Goal: Task Accomplishment & Management: Manage account settings

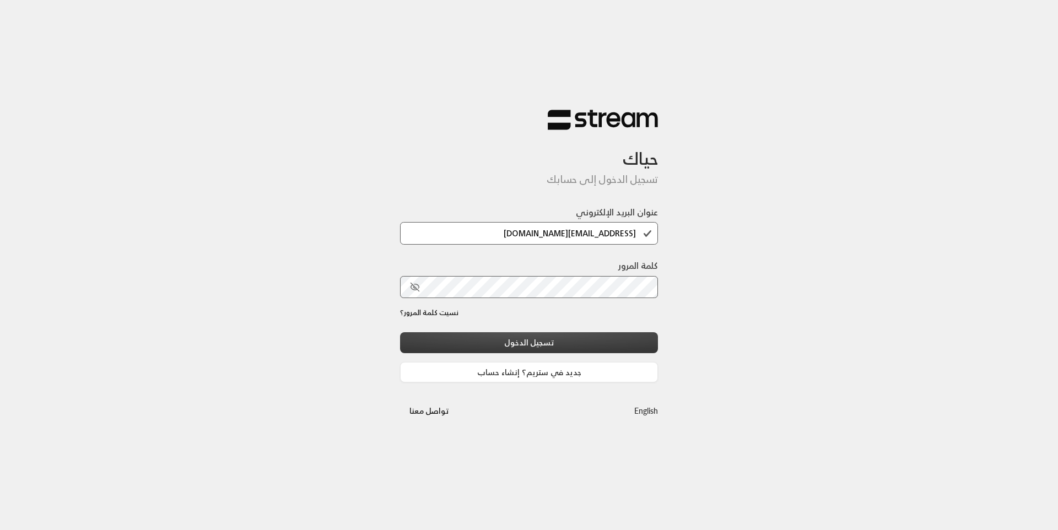
click at [521, 347] on button "تسجيل الدخول" at bounding box center [529, 342] width 258 height 20
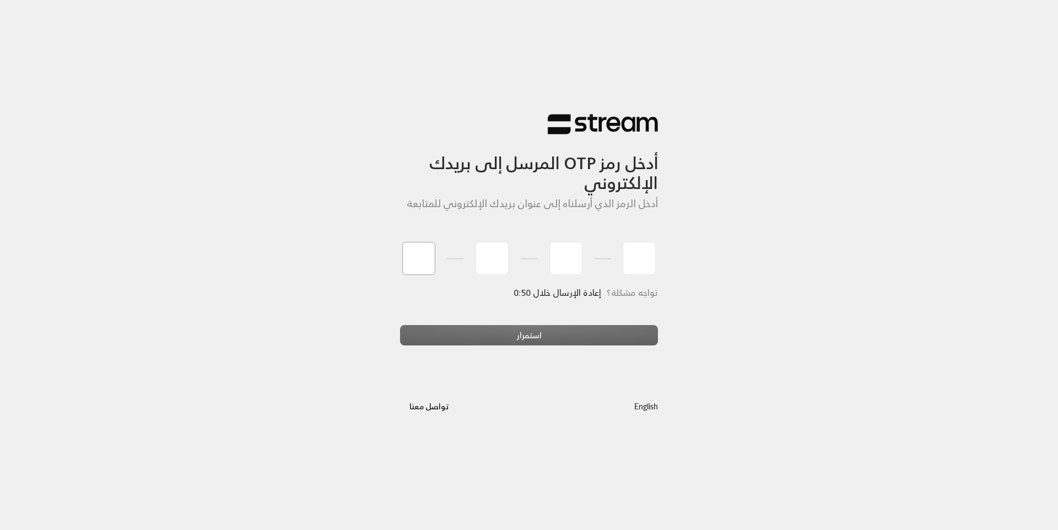
type input "3"
type input "8"
type input "9"
type input "0"
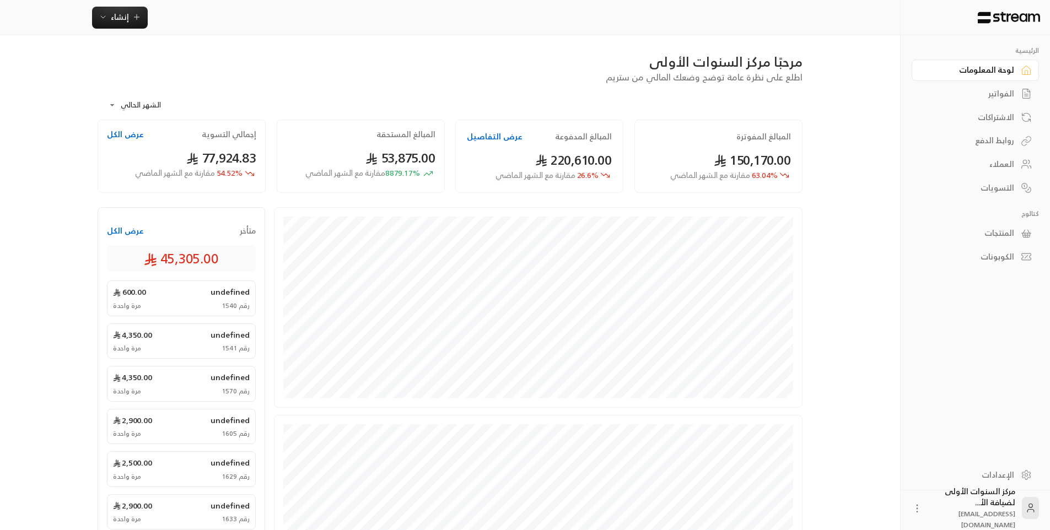
click at [1019, 94] on link "الفواتير" at bounding box center [975, 93] width 127 height 21
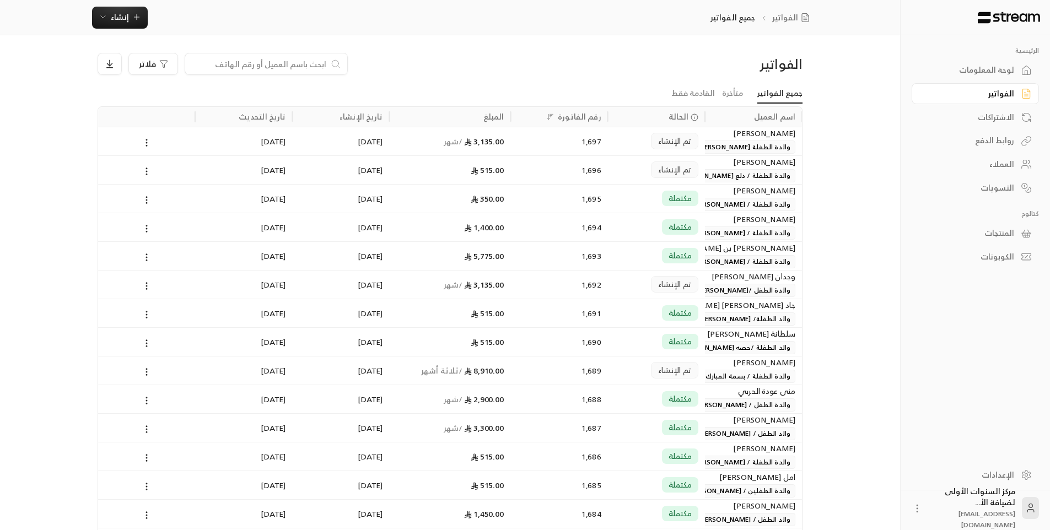
click at [461, 173] on div "515.00" at bounding box center [450, 170] width 108 height 28
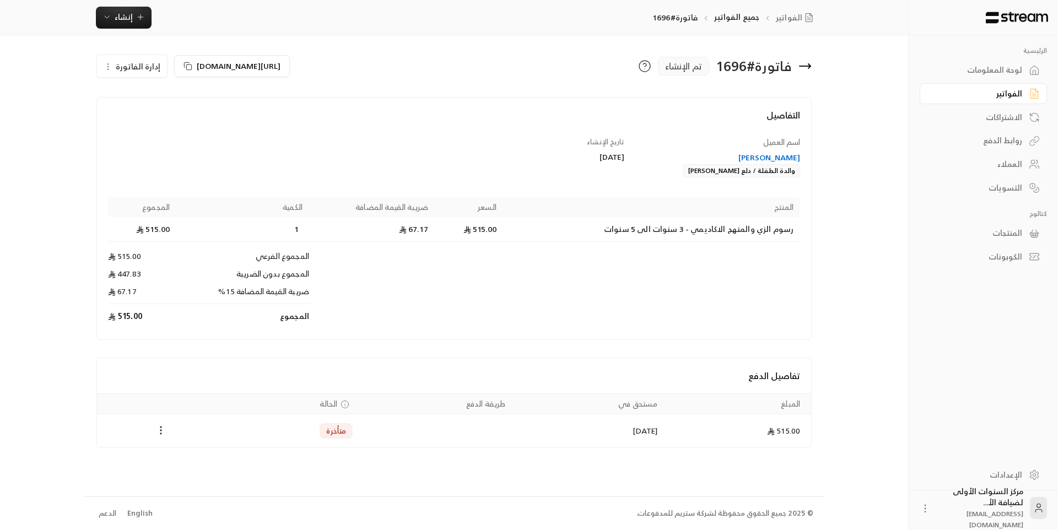
click at [772, 157] on div "نوف عبدالله إبراهيم التميمي" at bounding box center [717, 157] width 165 height 11
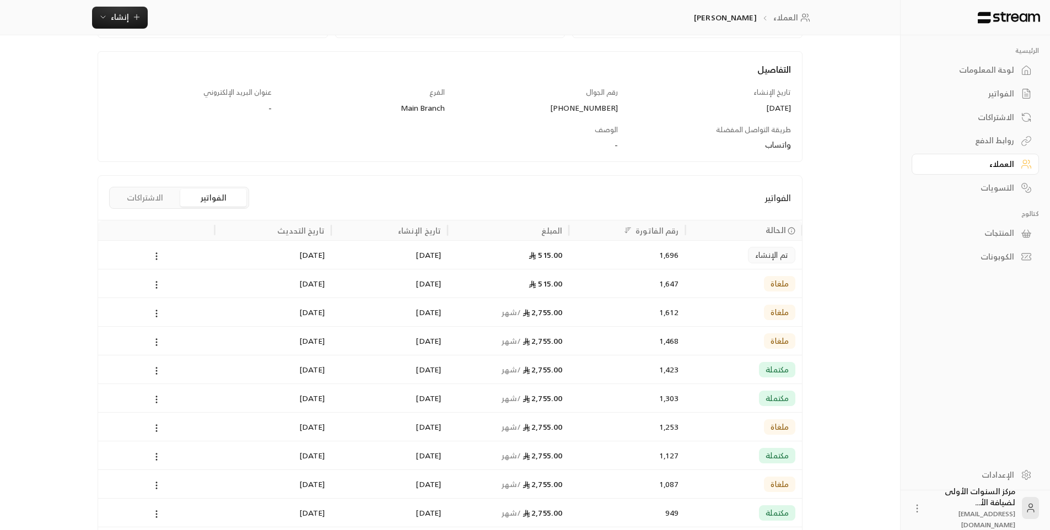
scroll to position [165, 0]
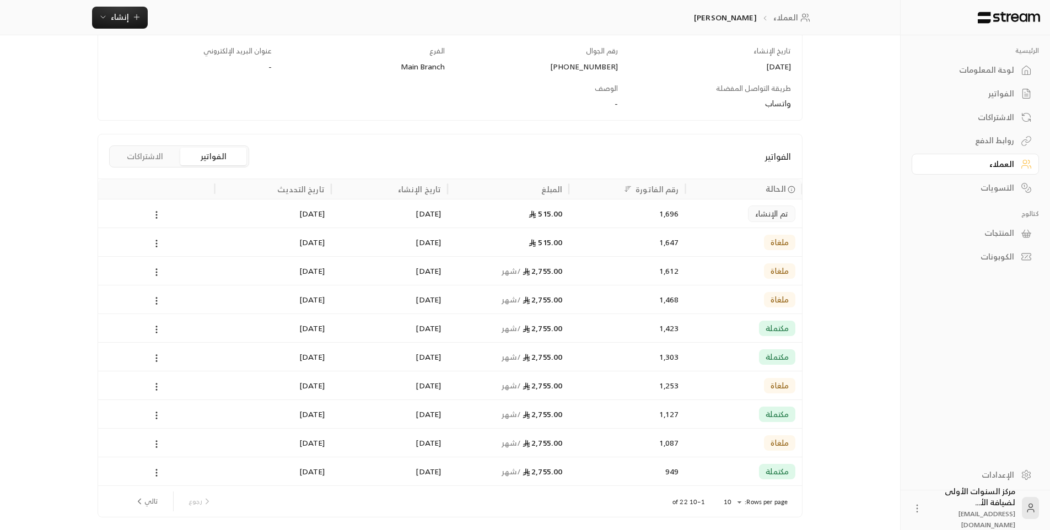
click at [558, 211] on div "515.00" at bounding box center [508, 214] width 108 height 28
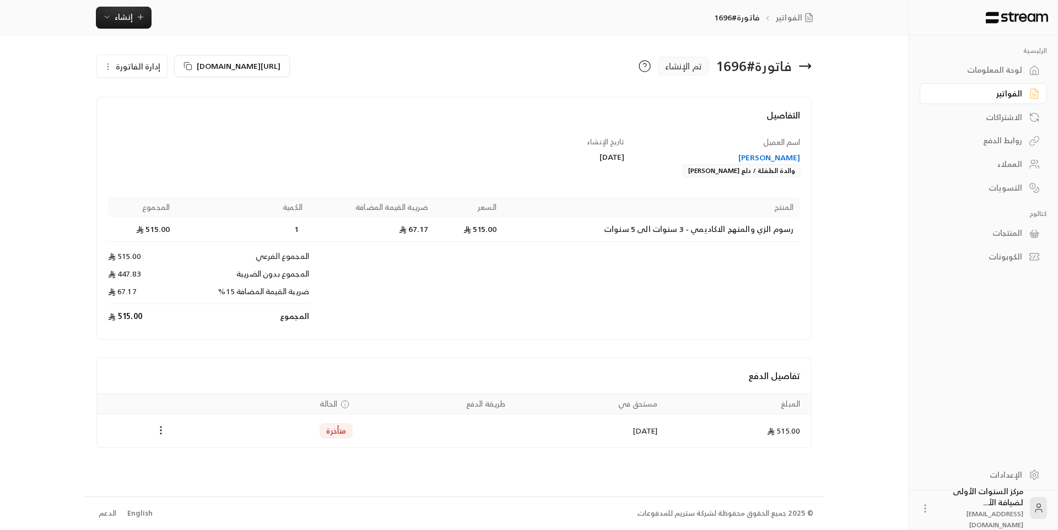
click at [805, 62] on icon at bounding box center [805, 66] width 13 height 13
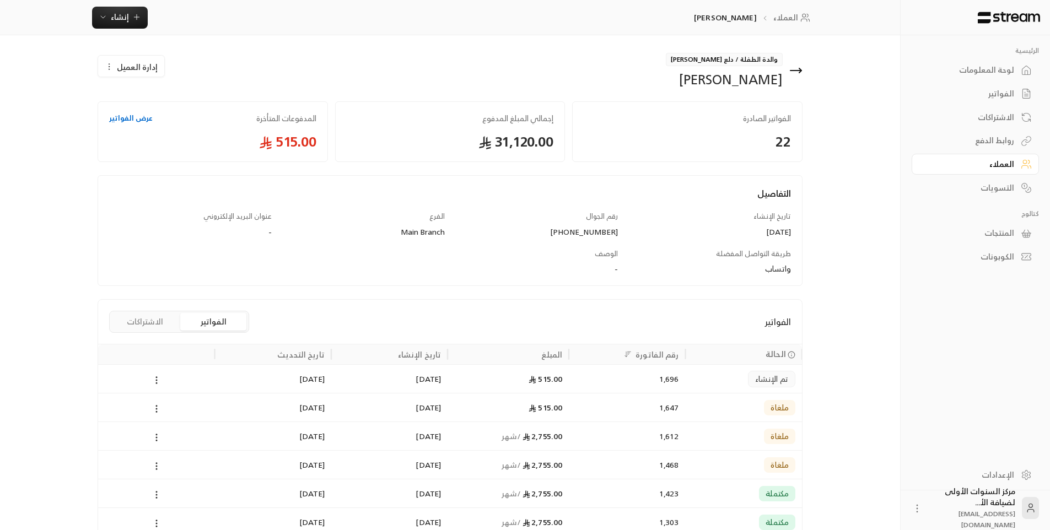
click at [962, 67] on div "لوحة المعلومات" at bounding box center [969, 69] width 89 height 11
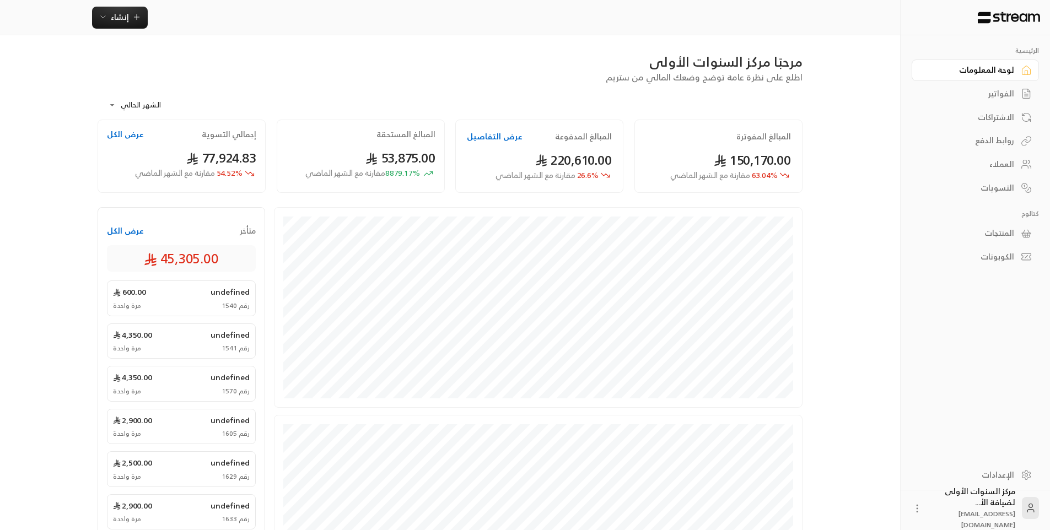
click at [980, 99] on link "الفواتير" at bounding box center [975, 93] width 127 height 21
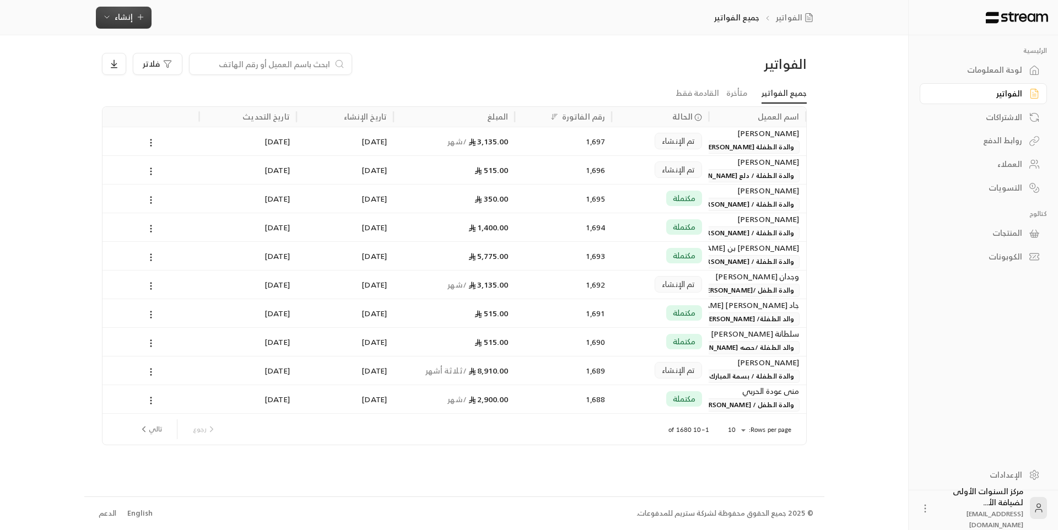
click at [127, 15] on span "إنشاء" at bounding box center [124, 17] width 18 height 14
click at [226, 56] on div "فوري" at bounding box center [178, 51] width 139 height 13
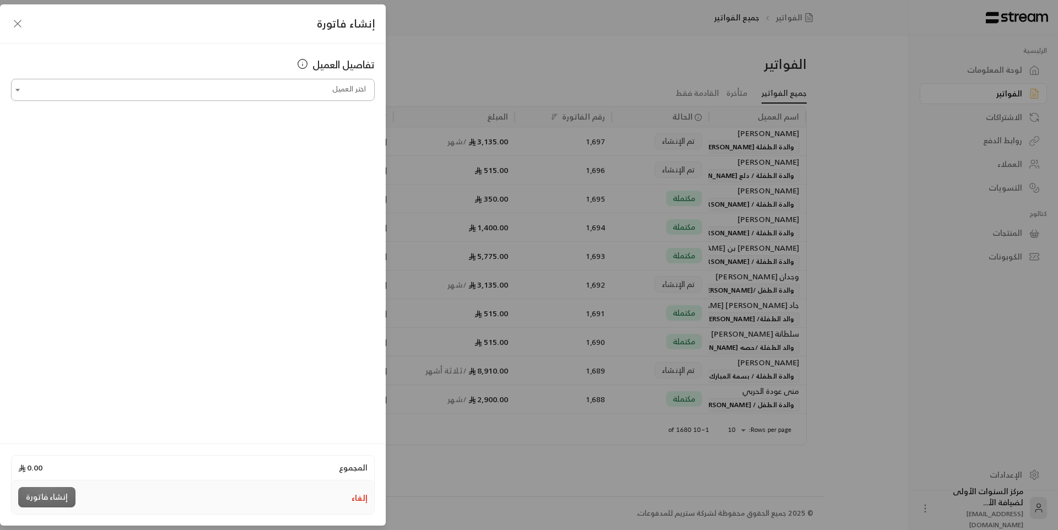
click at [351, 90] on input "اختر العميل" at bounding box center [193, 89] width 364 height 19
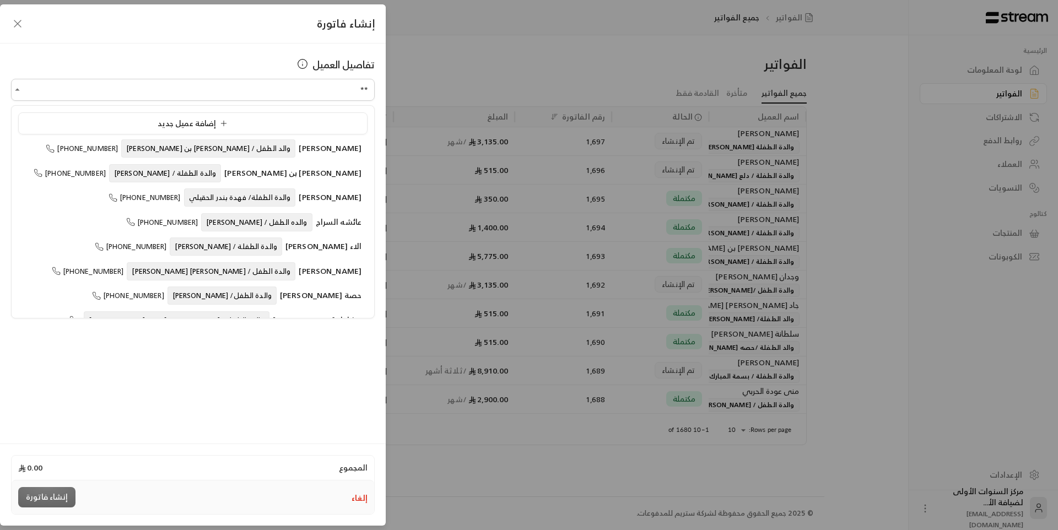
type input "**"
click at [367, 494] on button "إلغاء" at bounding box center [360, 498] width 16 height 11
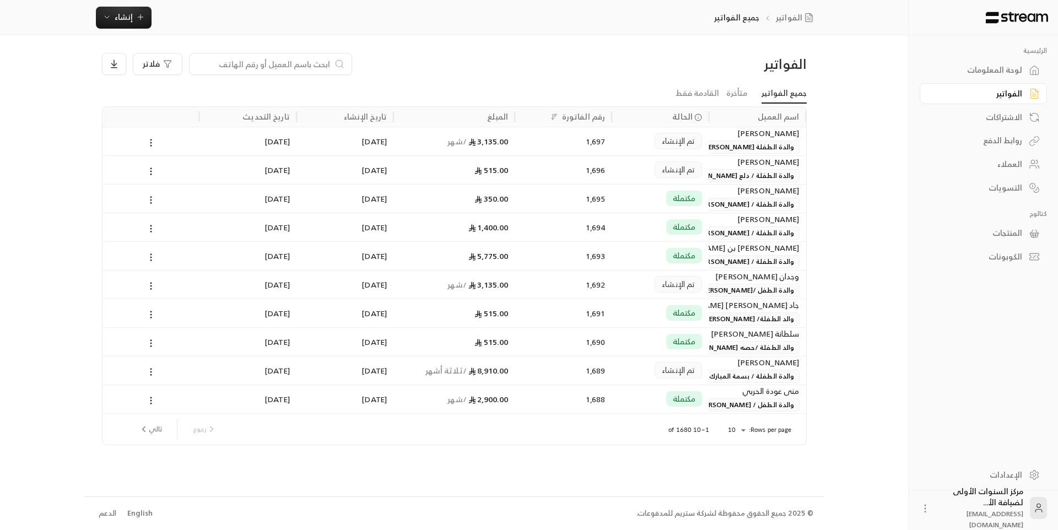
click at [300, 68] on input at bounding box center [263, 64] width 134 height 12
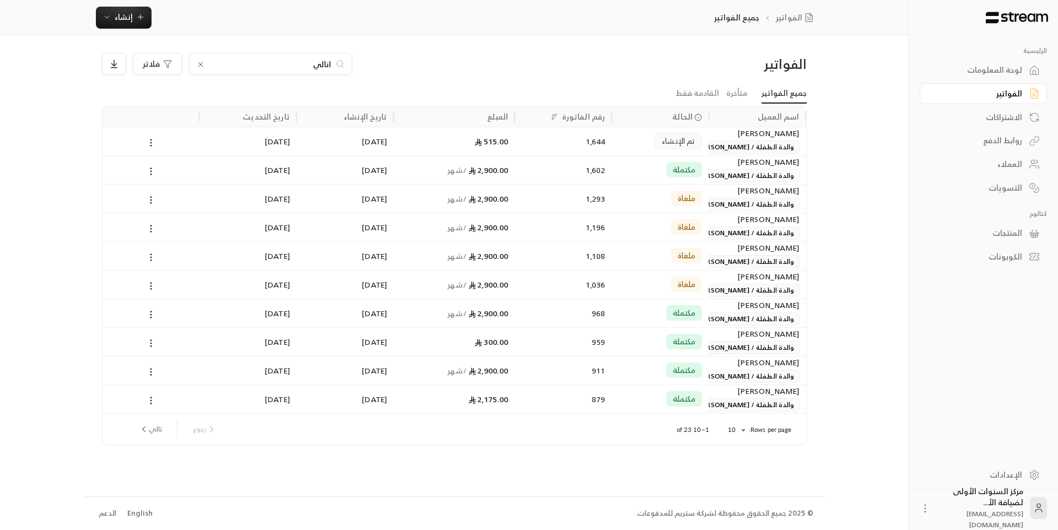
type input "انالي"
click at [506, 149] on div "515.00" at bounding box center [454, 141] width 108 height 28
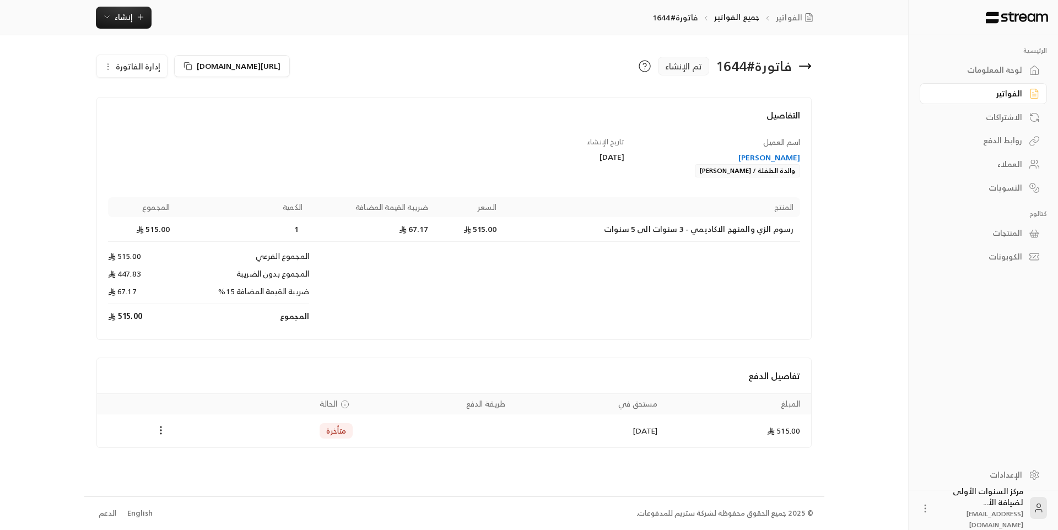
click at [755, 155] on div "Mariana Ortega" at bounding box center [717, 157] width 165 height 11
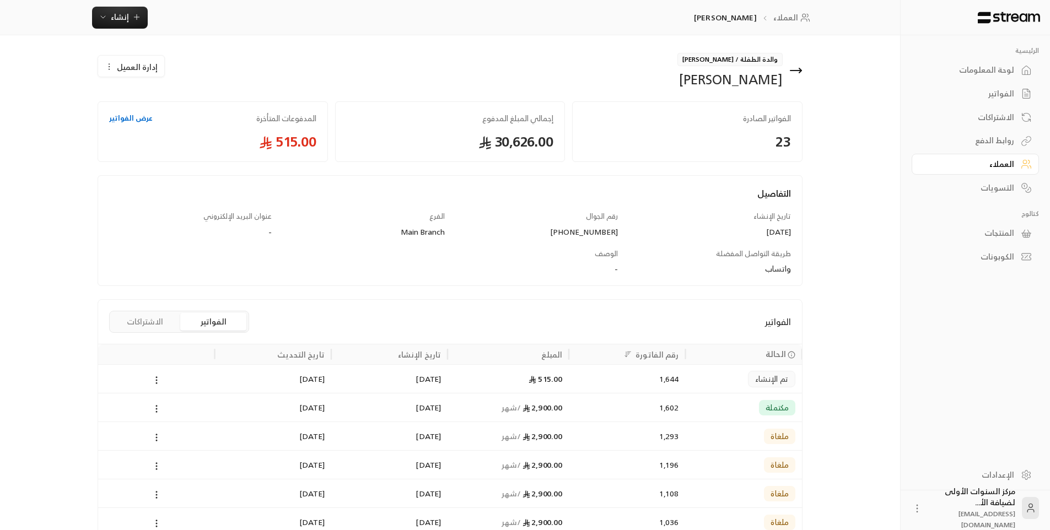
click at [136, 69] on span "إدارة العميل" at bounding box center [137, 67] width 41 height 12
drag, startPoint x: 205, startPoint y: 284, endPoint x: 211, endPoint y: 284, distance: 6.1
click at [205, 284] on div "التفاصيل تاريخ الإنشاء 08/09/2024 رقم الجوال +966506828299 الفرع Main Branch عن…" at bounding box center [450, 236] width 693 height 99
click at [800, 67] on icon at bounding box center [795, 70] width 13 height 13
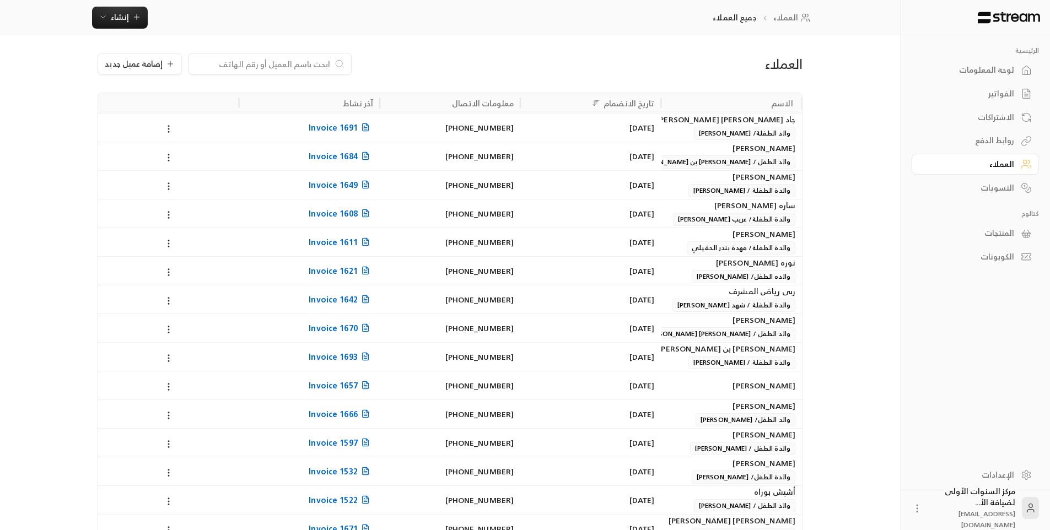
click at [1014, 98] on div "الفواتير" at bounding box center [969, 93] width 89 height 11
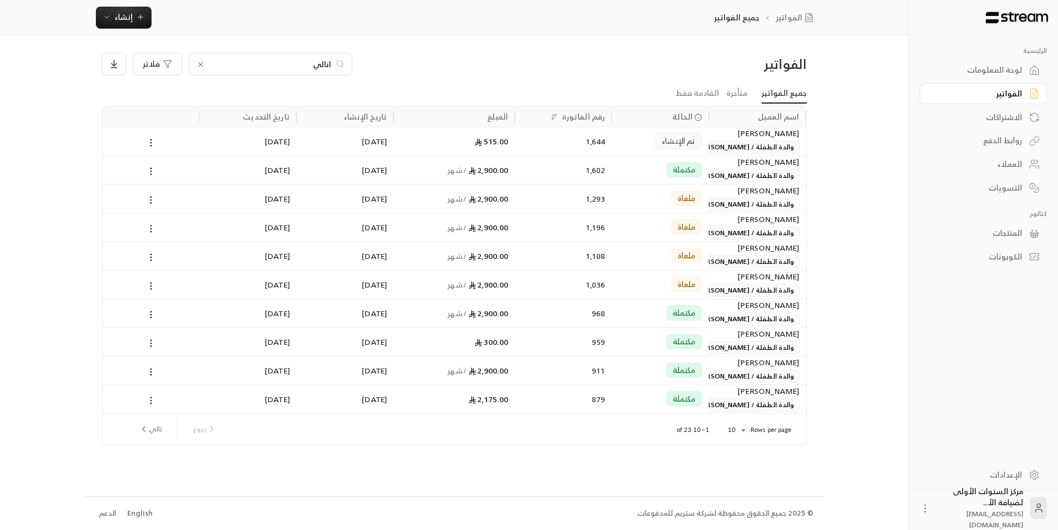
click at [531, 133] on div "1,644" at bounding box center [563, 141] width 84 height 28
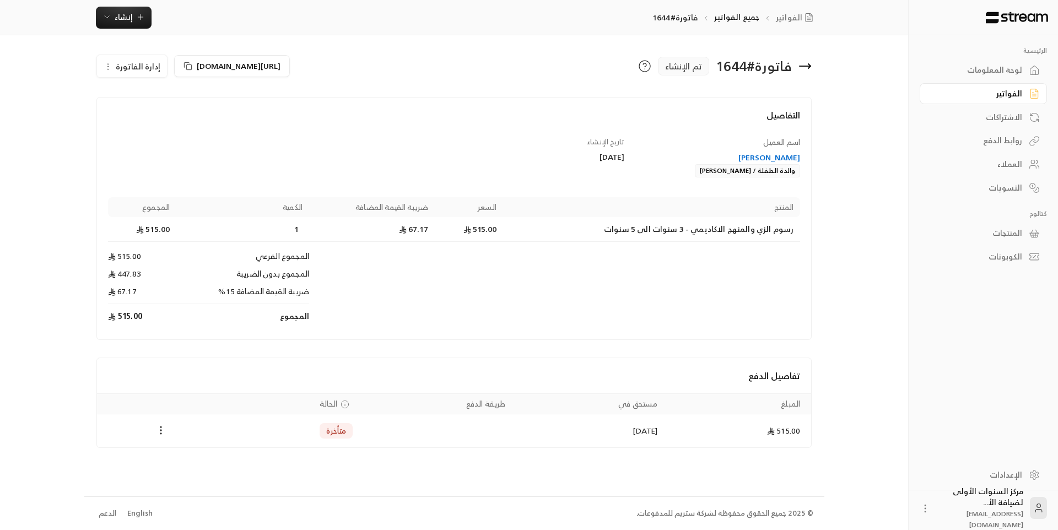
click at [143, 71] on span "إدارة الفاتورة" at bounding box center [138, 67] width 45 height 14
click at [154, 121] on span "إلغاء" at bounding box center [160, 118] width 14 height 9
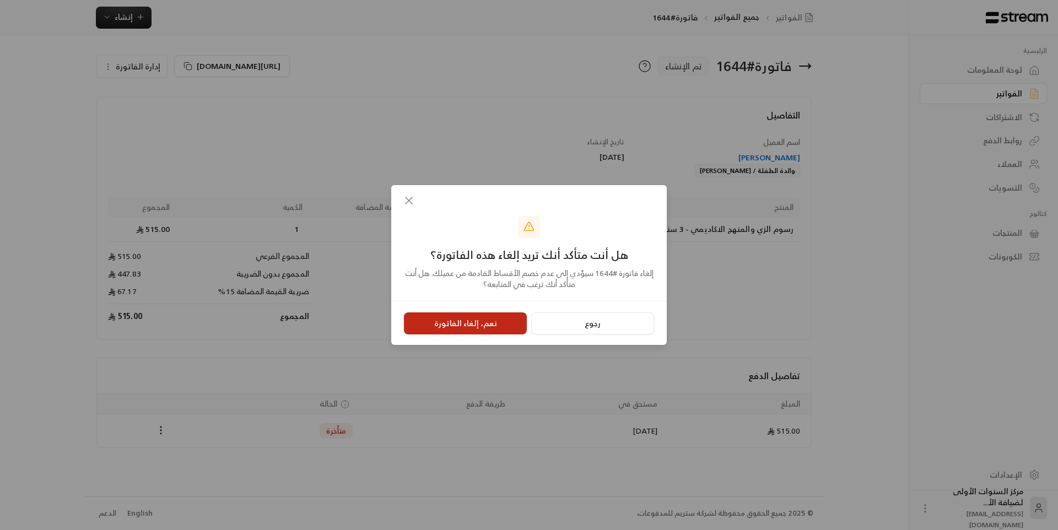
click at [493, 325] on button "نعم، إلغاء الفاتورة" at bounding box center [465, 323] width 123 height 22
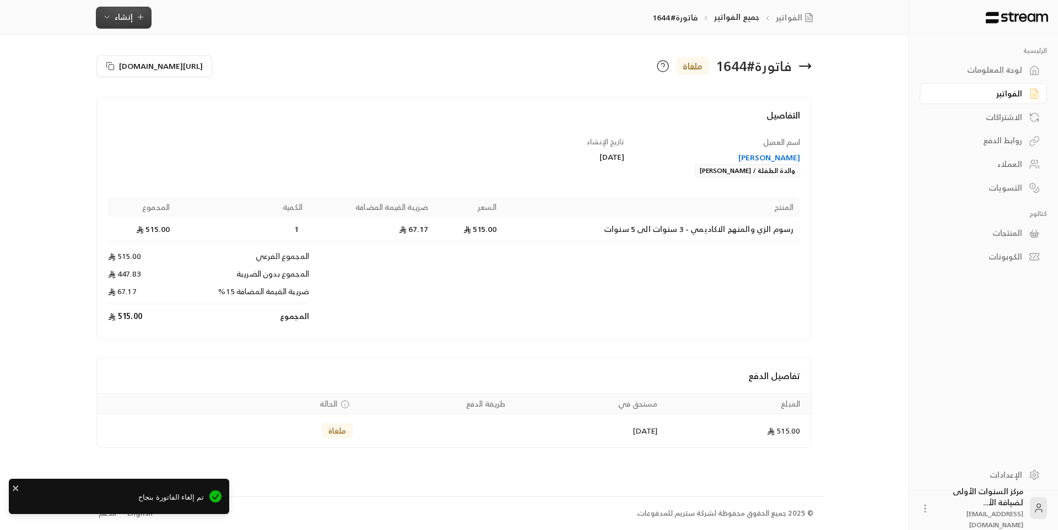
click at [138, 17] on icon "button" at bounding box center [140, 17] width 5 height 0
click at [211, 69] on div "إنشاء فاتورة مرة واحدة بسهولة للمعاملات السريعة." at bounding box center [178, 69] width 139 height 22
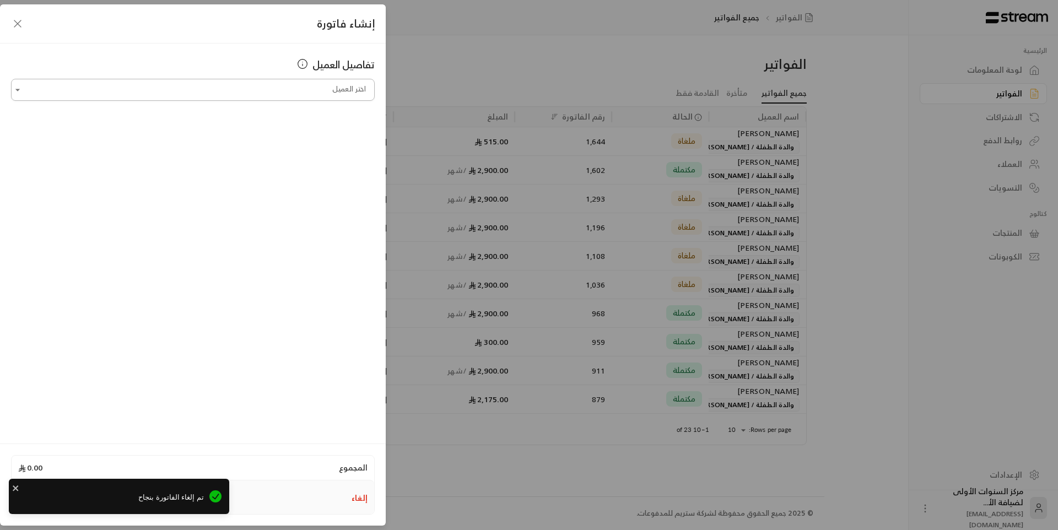
click at [331, 88] on input "اختر العميل" at bounding box center [193, 89] width 364 height 19
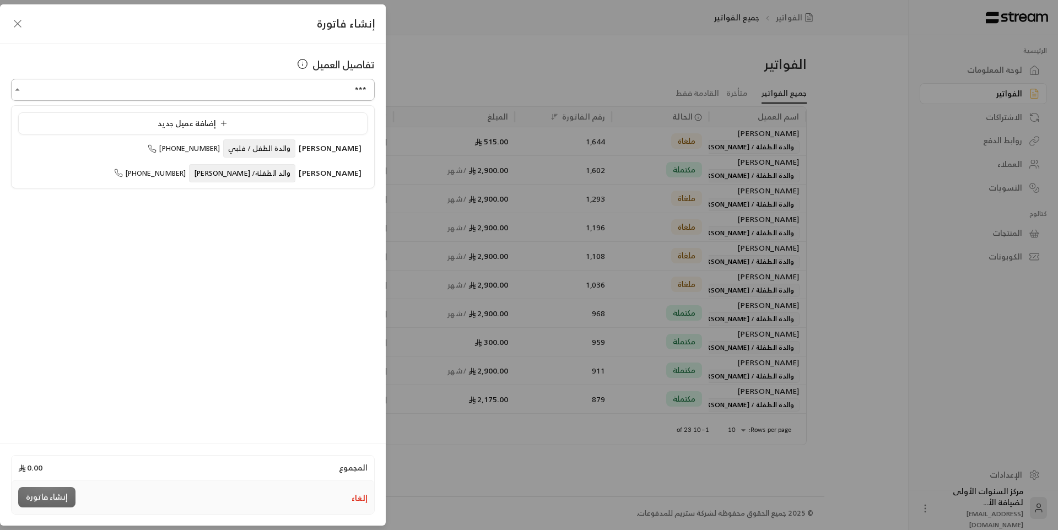
click at [342, 86] on input "***" at bounding box center [193, 89] width 364 height 19
click at [328, 142] on span "Mariana Ortega" at bounding box center [330, 148] width 63 height 14
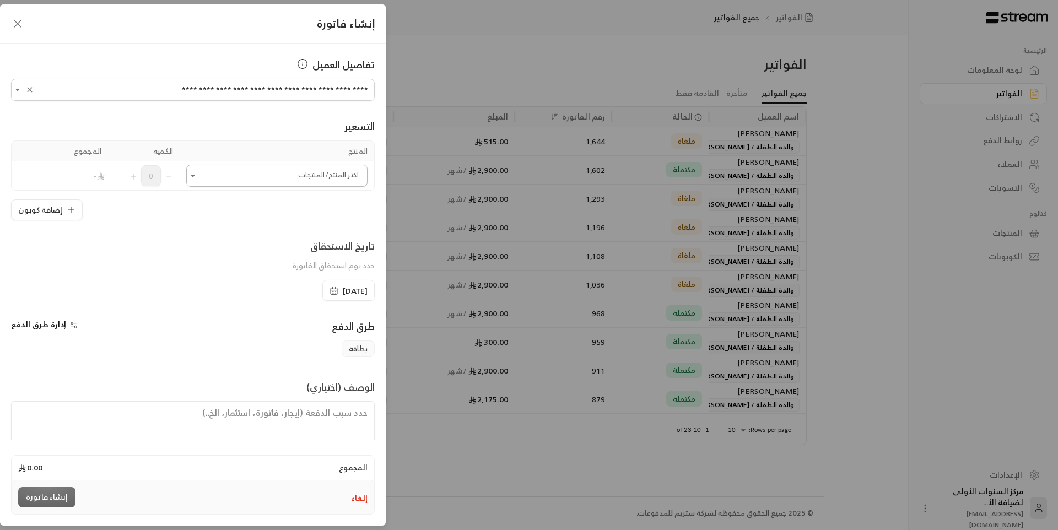
type input "**********"
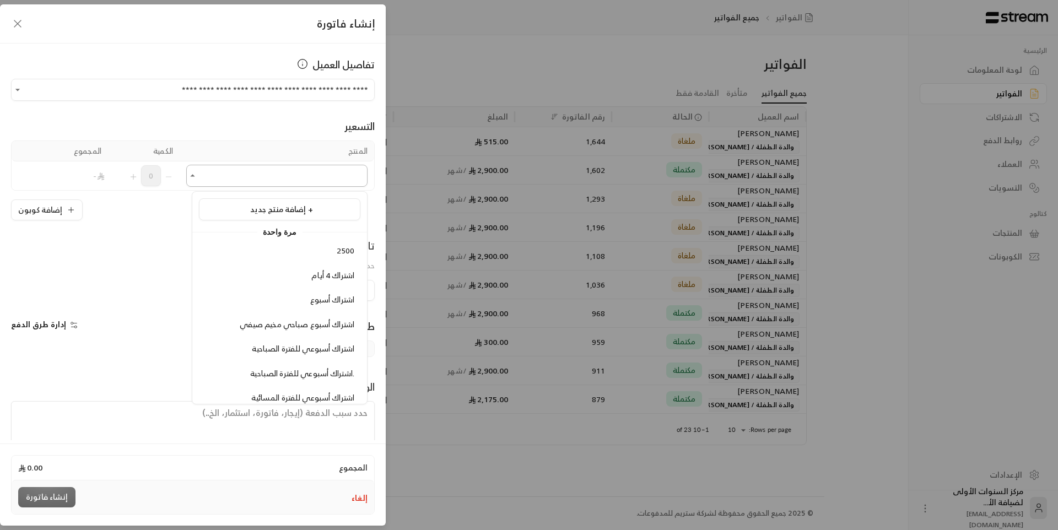
click at [326, 180] on input "اختر العميل" at bounding box center [276, 175] width 181 height 19
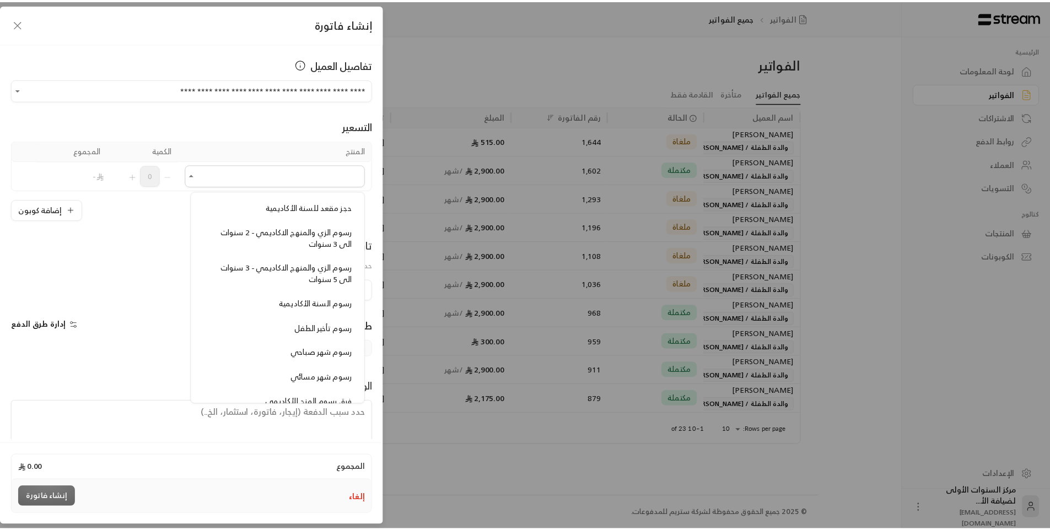
scroll to position [937, 0]
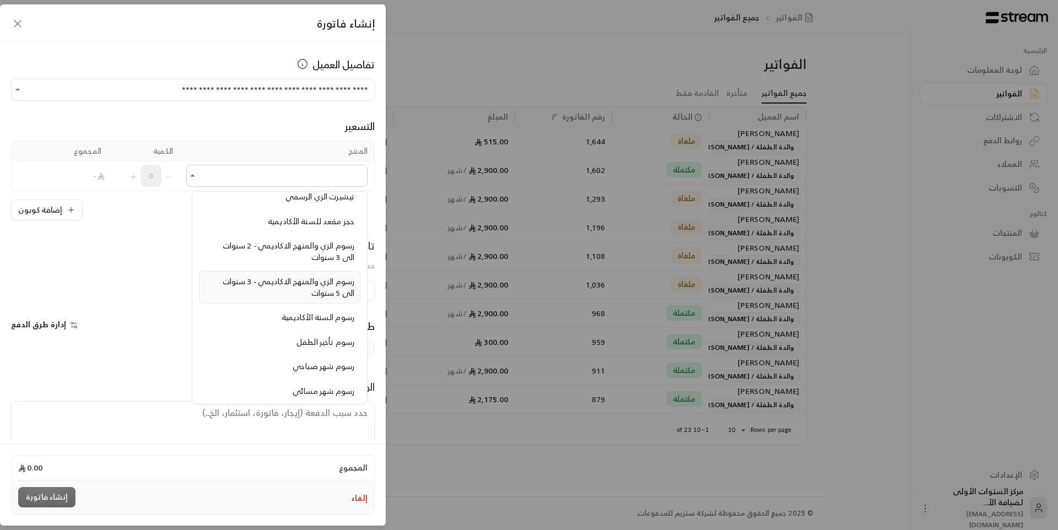
click at [313, 292] on span "رسوم الزي والمنهج الاكاديمي - 3 سنوات الى 5 سنوات" at bounding box center [289, 286] width 132 height 25
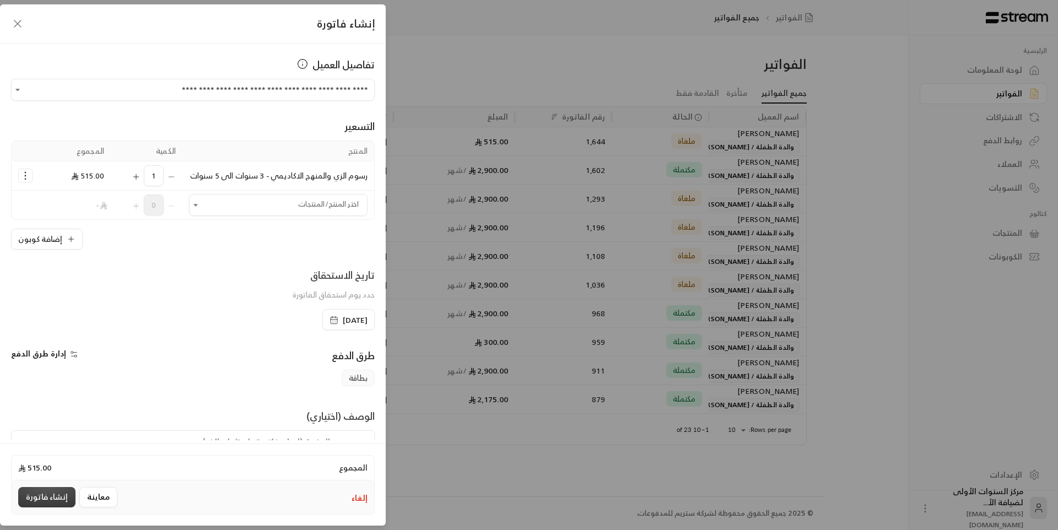
click at [30, 493] on button "إنشاء فاتورة" at bounding box center [46, 497] width 57 height 20
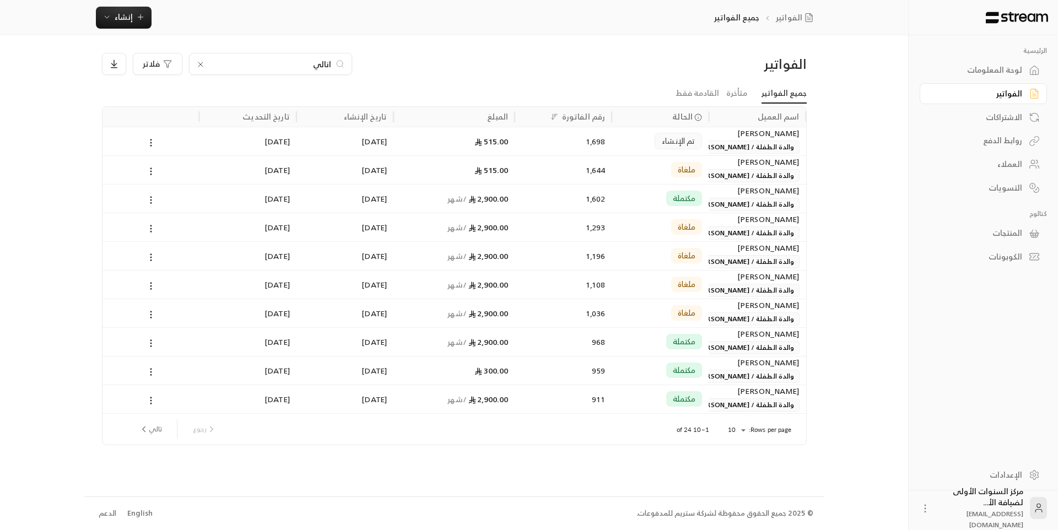
click at [198, 62] on icon at bounding box center [200, 64] width 9 height 9
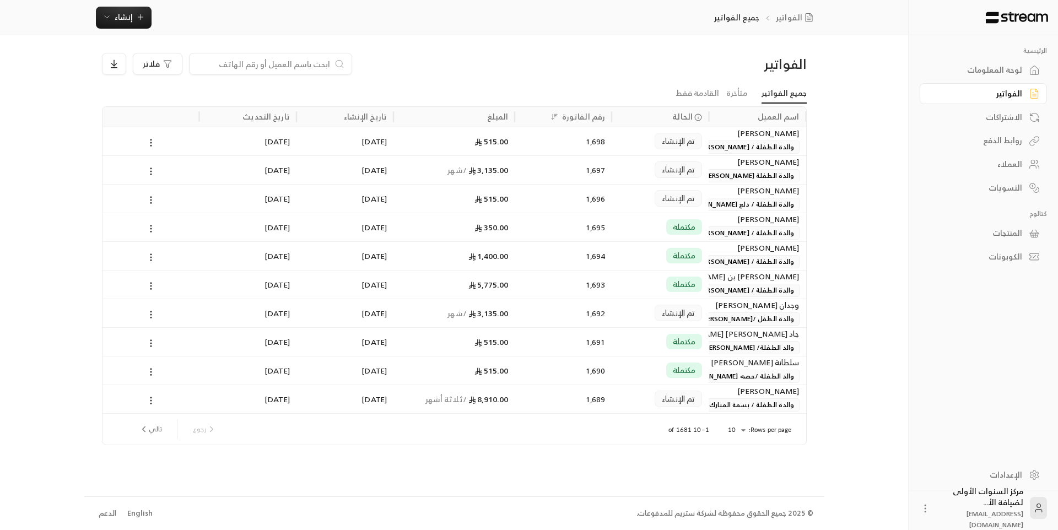
click at [1004, 67] on div "لوحة المعلومات" at bounding box center [978, 69] width 89 height 11
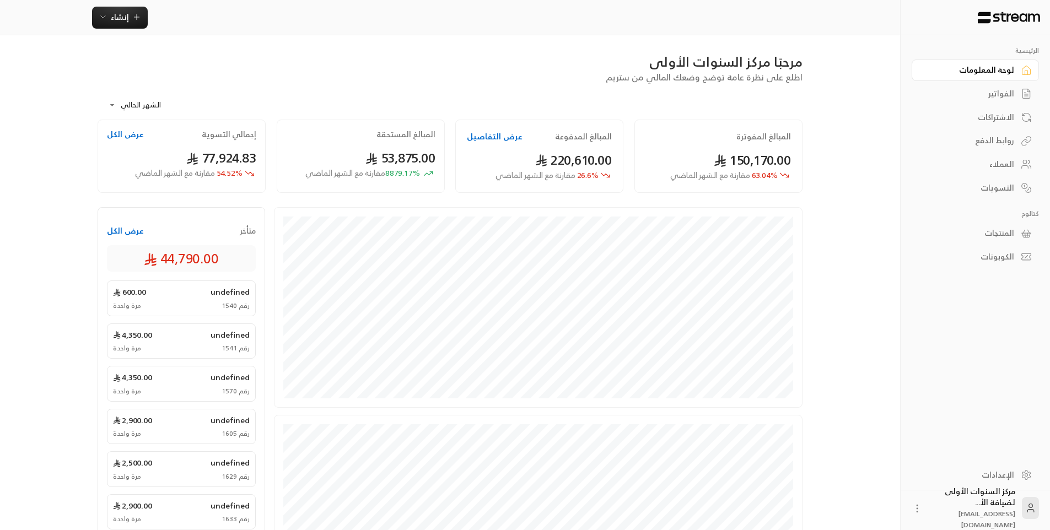
drag, startPoint x: 963, startPoint y: 93, endPoint x: 855, endPoint y: 84, distance: 108.4
click at [964, 93] on div "الفواتير" at bounding box center [969, 93] width 89 height 11
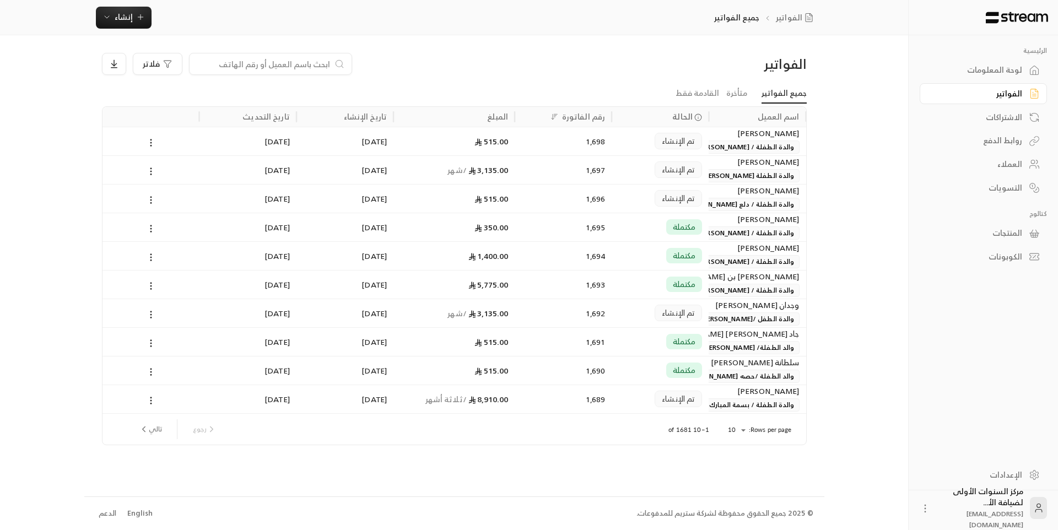
click at [284, 69] on input at bounding box center [263, 64] width 134 height 12
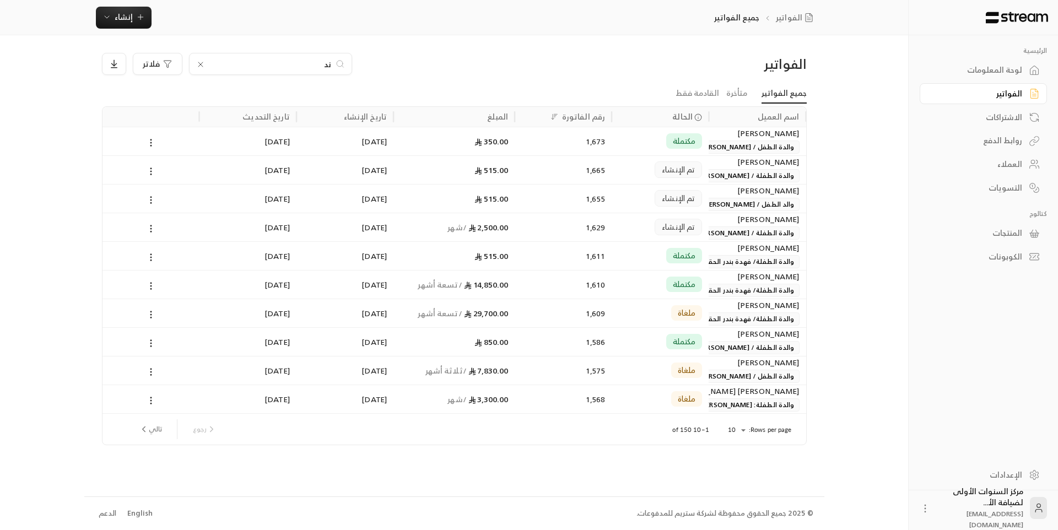
type input "ند"
click at [539, 227] on div "1,629" at bounding box center [563, 227] width 84 height 28
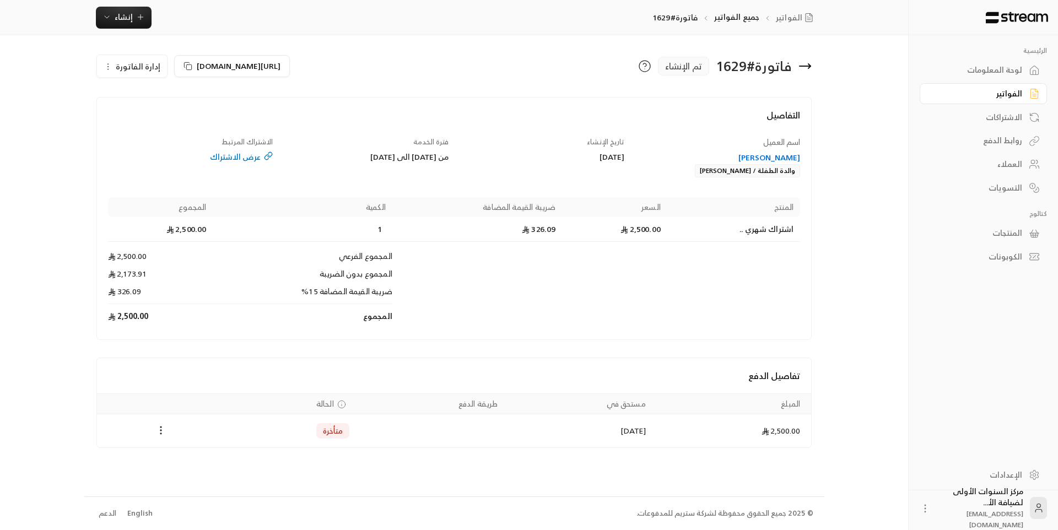
click at [778, 152] on div "ندى كدسه" at bounding box center [717, 157] width 165 height 11
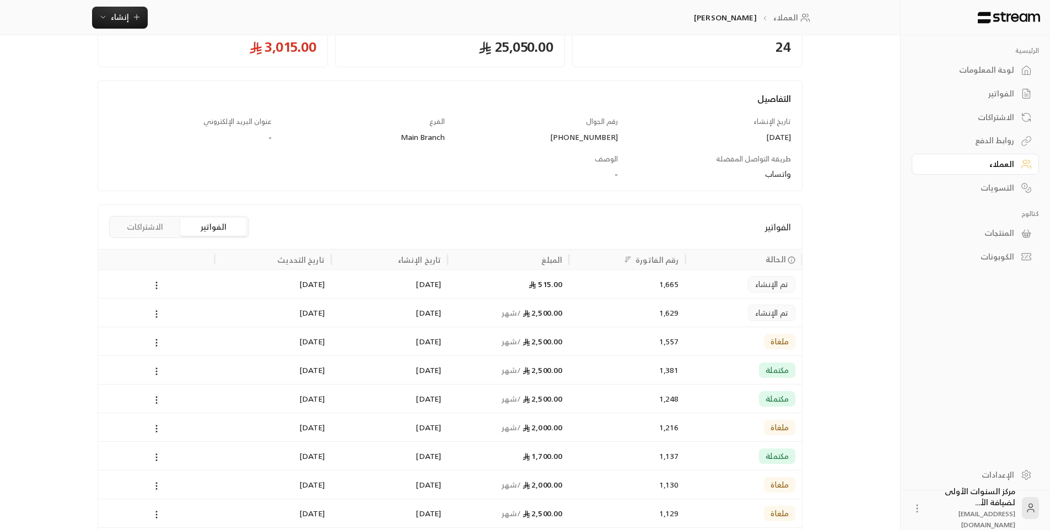
scroll to position [110, 0]
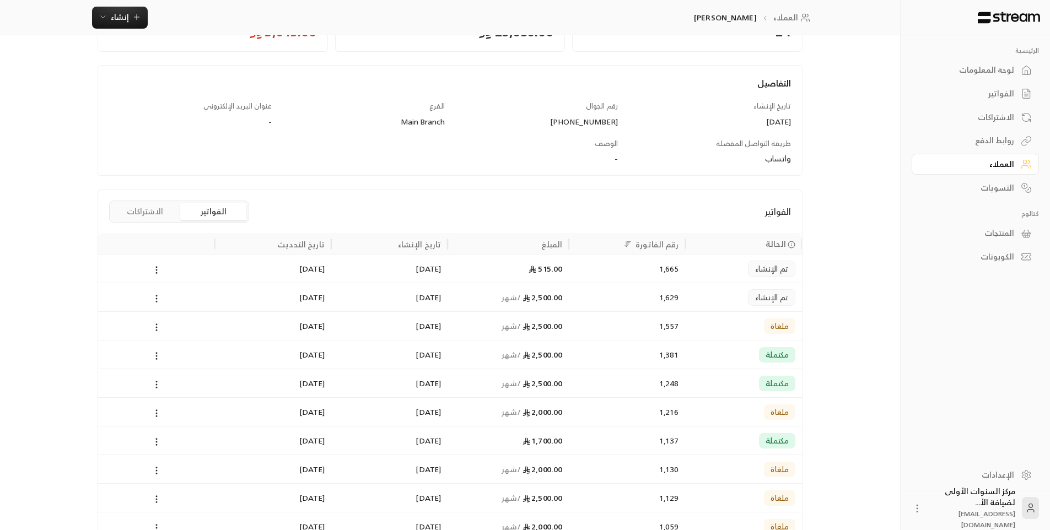
click at [976, 89] on div "الفواتير" at bounding box center [969, 93] width 89 height 11
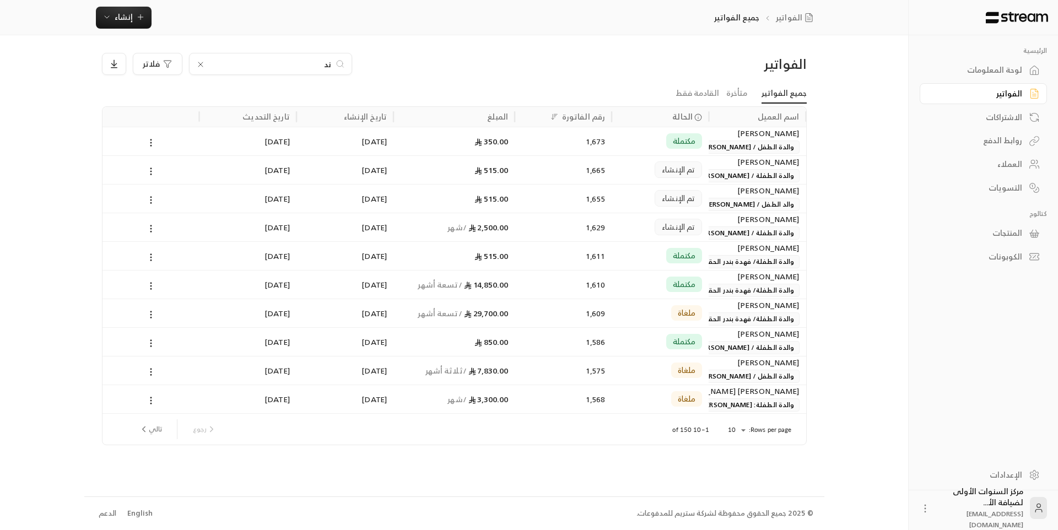
click at [987, 73] on div "لوحة المعلومات" at bounding box center [978, 69] width 89 height 11
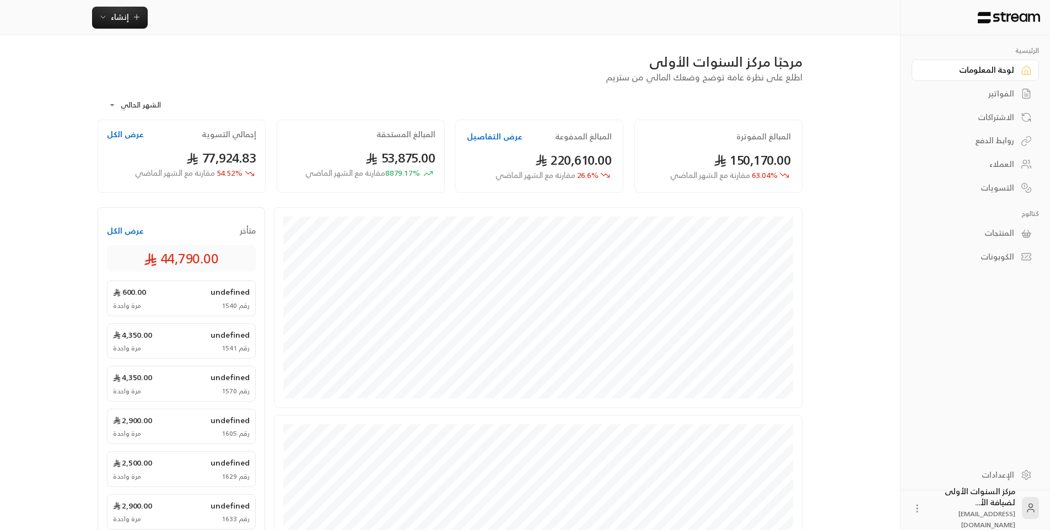
click at [988, 89] on div "الفواتير" at bounding box center [969, 93] width 89 height 11
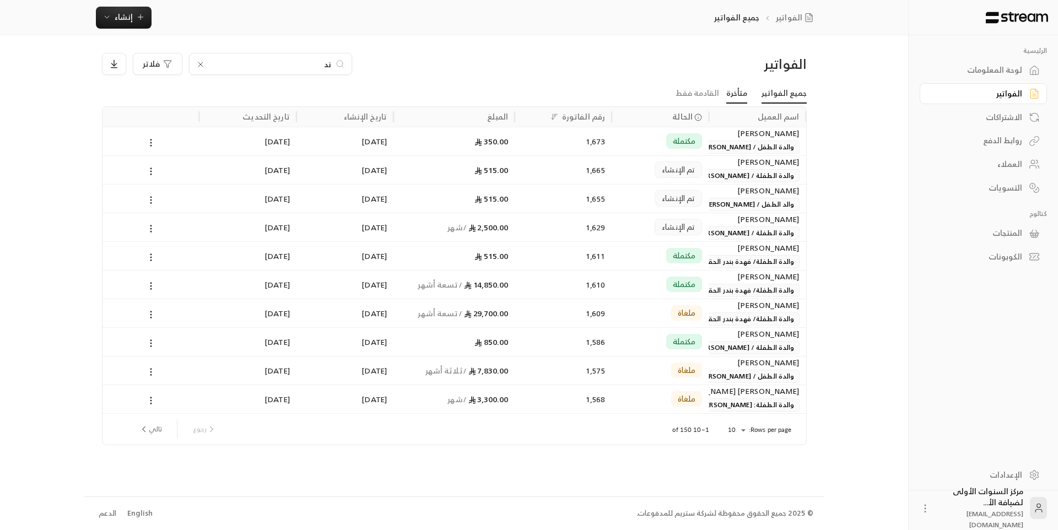
click at [736, 93] on link "متأخرة" at bounding box center [736, 94] width 21 height 20
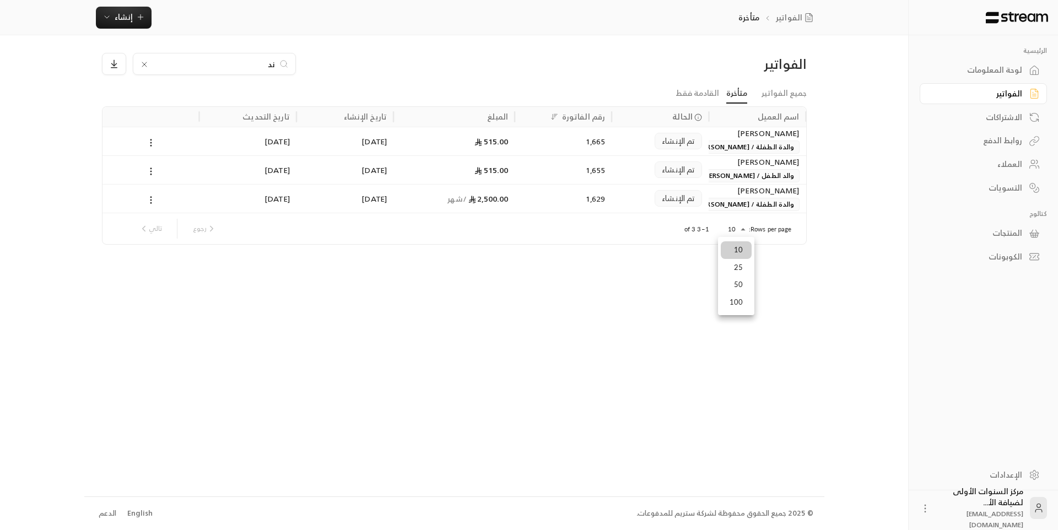
click at [743, 226] on body "الرئيسية لوحة المعلومات الفواتير الاشتراكات روابط الدفع العملاء التسويات كتالوج…" at bounding box center [529, 265] width 1058 height 530
click at [735, 310] on li "100" at bounding box center [736, 303] width 31 height 18
click at [703, 96] on link "القادمة فقط" at bounding box center [698, 94] width 44 height 20
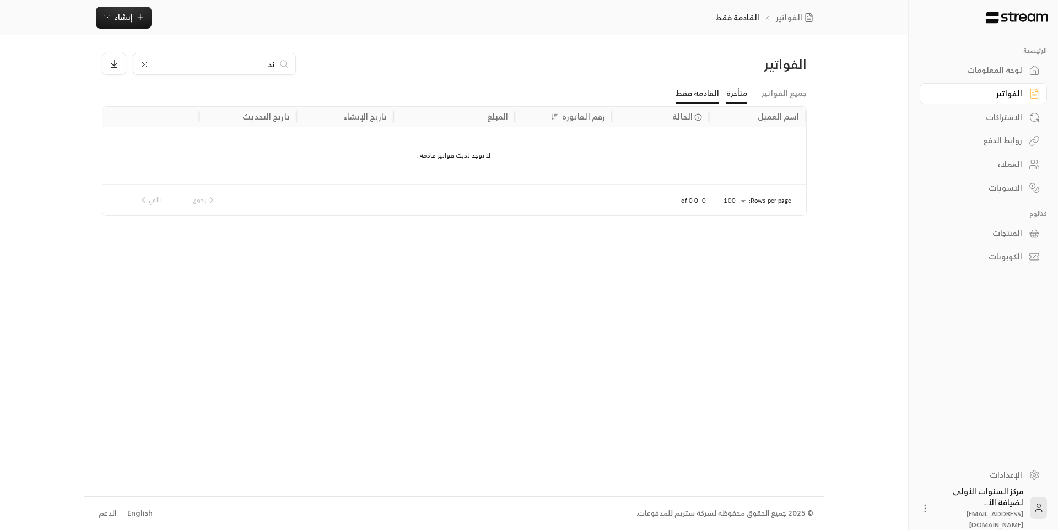
click at [739, 92] on link "متأخرة" at bounding box center [736, 94] width 21 height 20
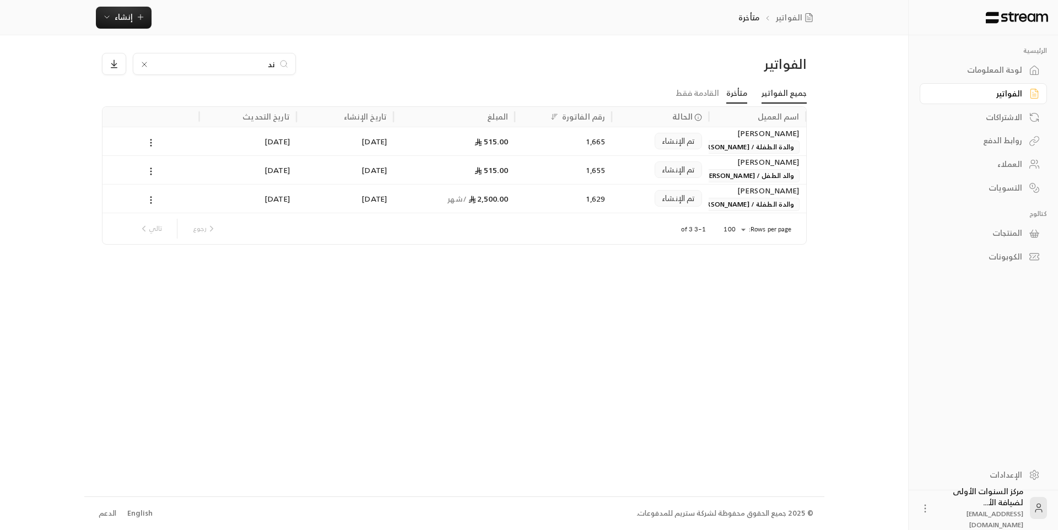
click at [766, 95] on link "جميع الفواتير" at bounding box center [784, 94] width 45 height 20
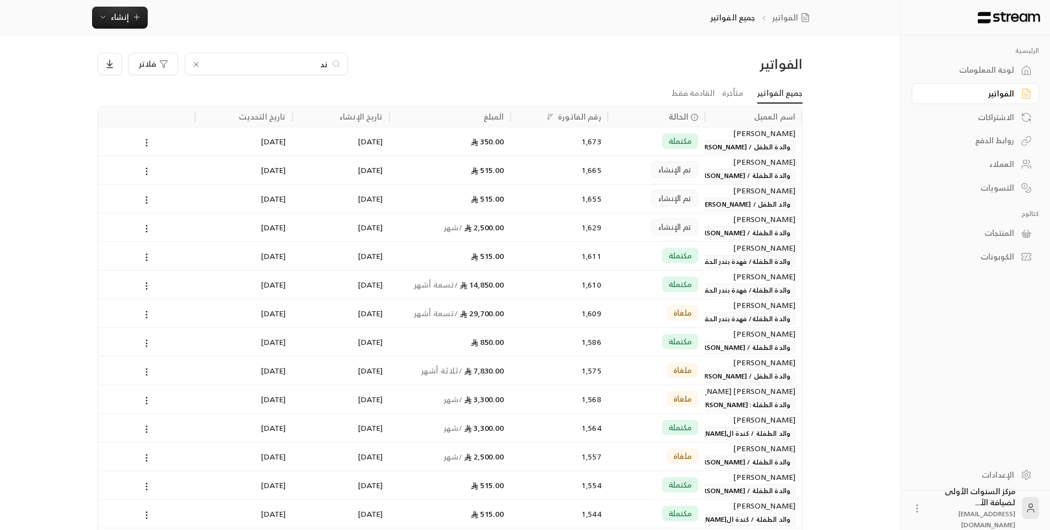
click at [969, 71] on div "لوحة المعلومات" at bounding box center [969, 69] width 89 height 11
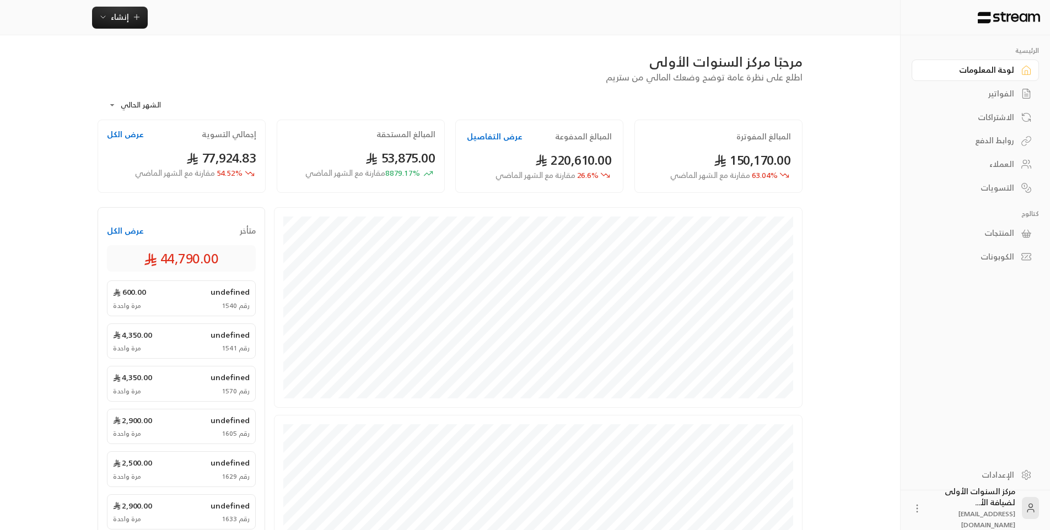
click at [203, 301] on div "رقم 1540 مرة واحدة" at bounding box center [181, 305] width 137 height 9
click at [229, 292] on span "undefined" at bounding box center [230, 292] width 39 height 11
click at [132, 231] on button "عرض الكل" at bounding box center [125, 230] width 37 height 11
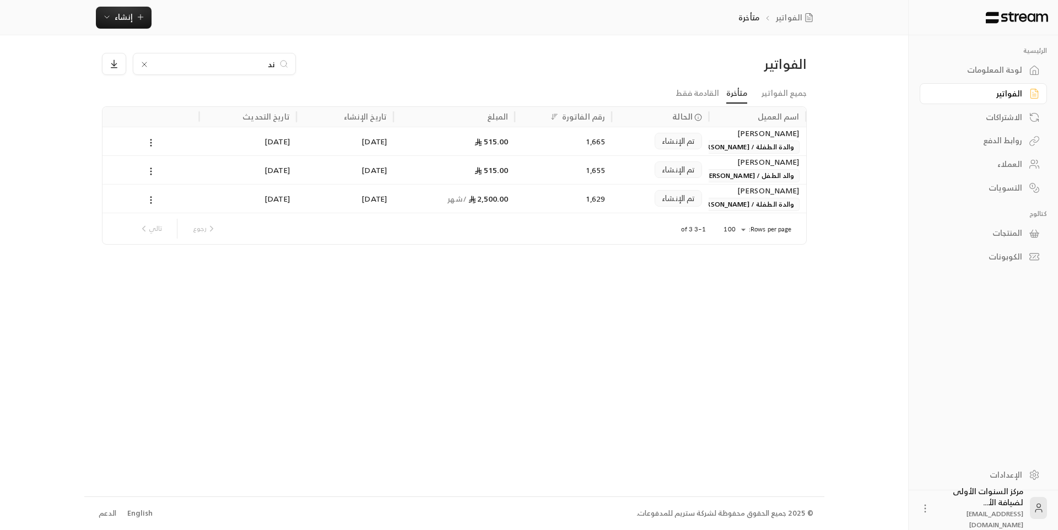
click at [999, 61] on link "لوحة المعلومات" at bounding box center [983, 70] width 127 height 21
